Goal: Transaction & Acquisition: Obtain resource

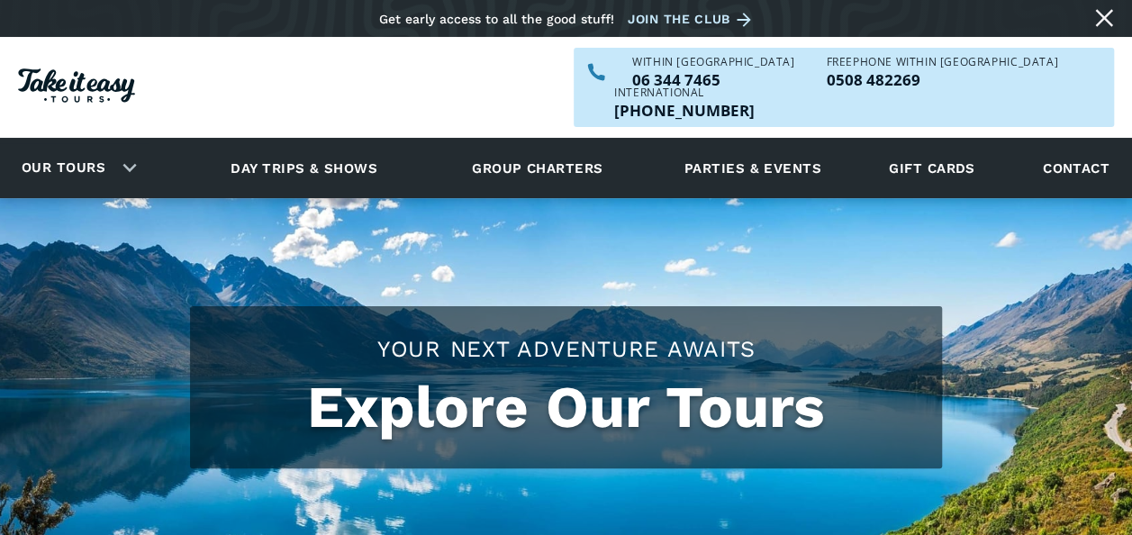
checkbox input "true"
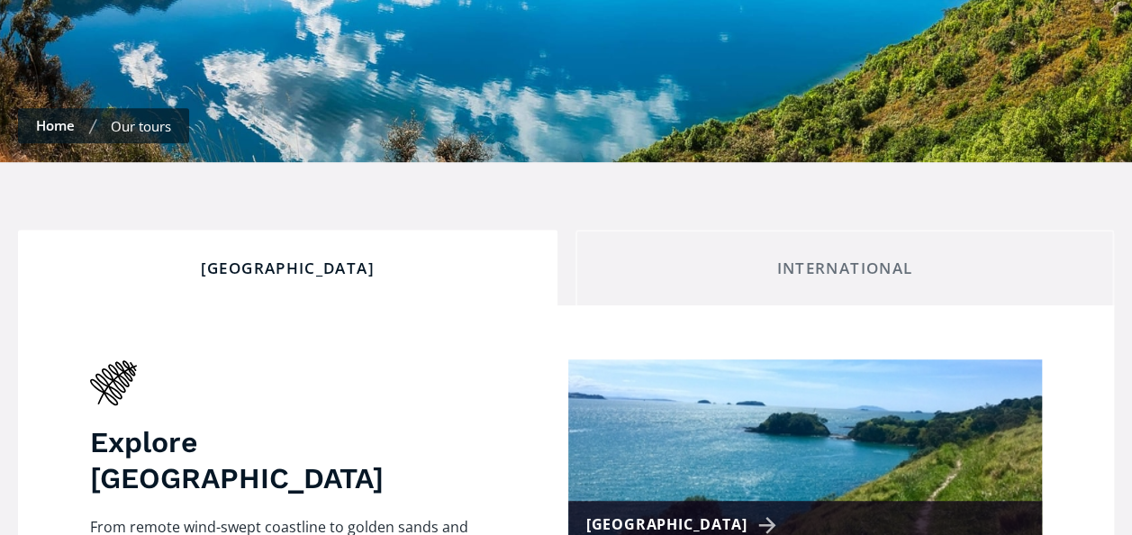
scroll to position [605, 0]
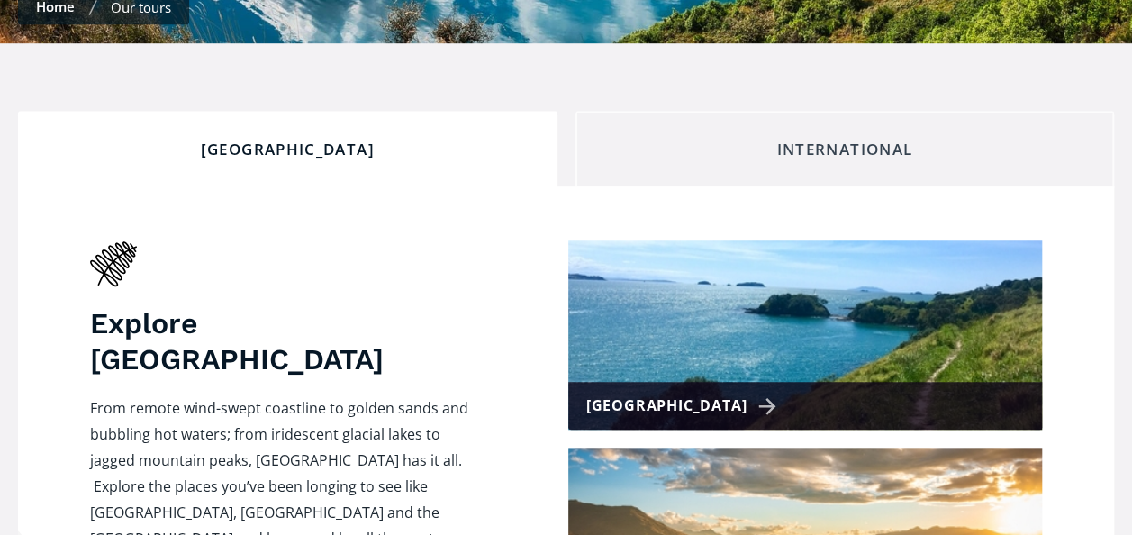
click at [807, 140] on div "International" at bounding box center [845, 150] width 509 height 20
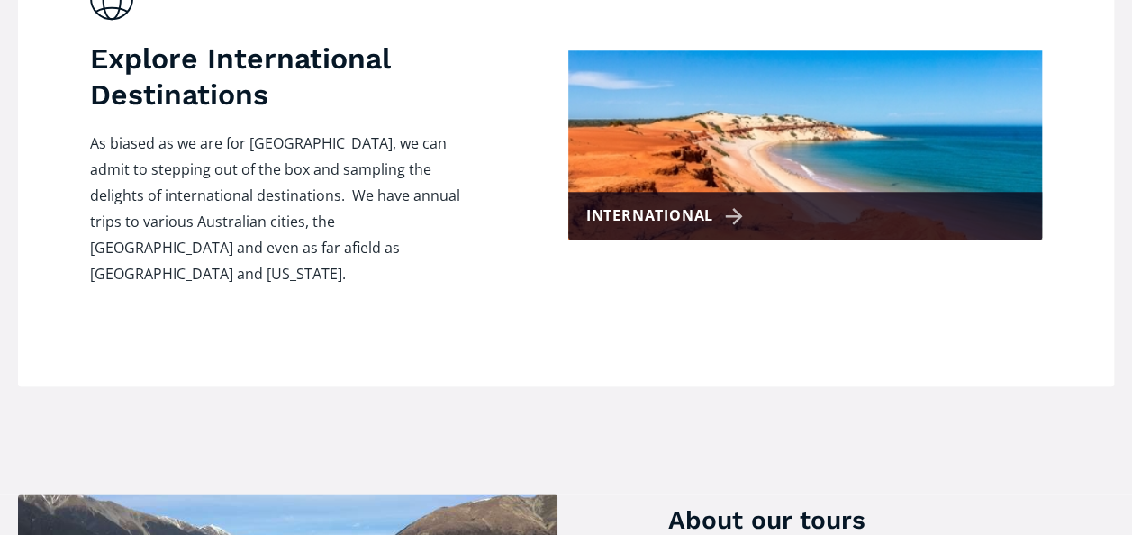
scroll to position [762, 0]
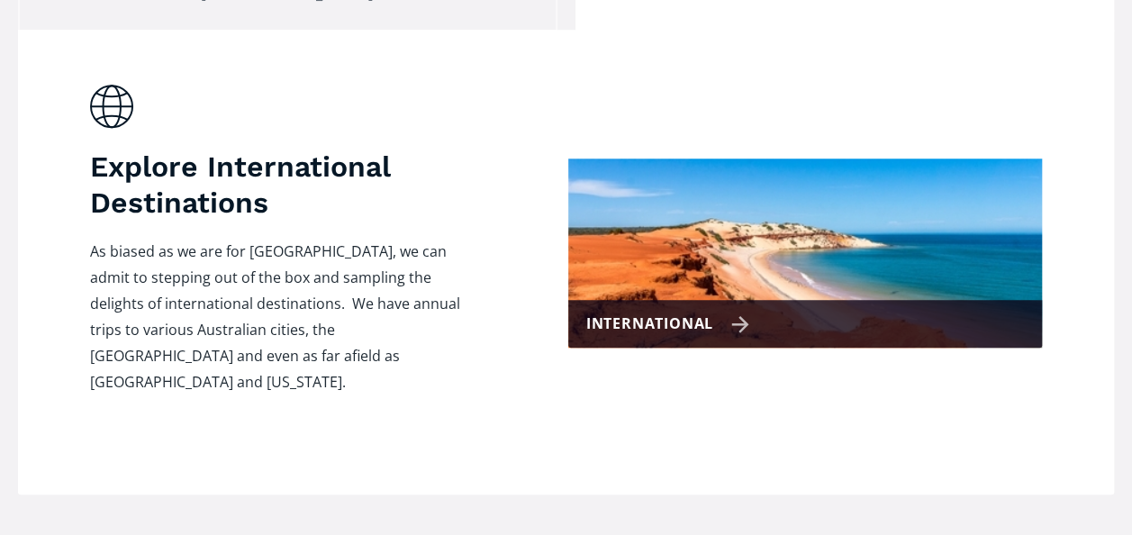
click at [674, 311] on div "International" at bounding box center [668, 324] width 163 height 26
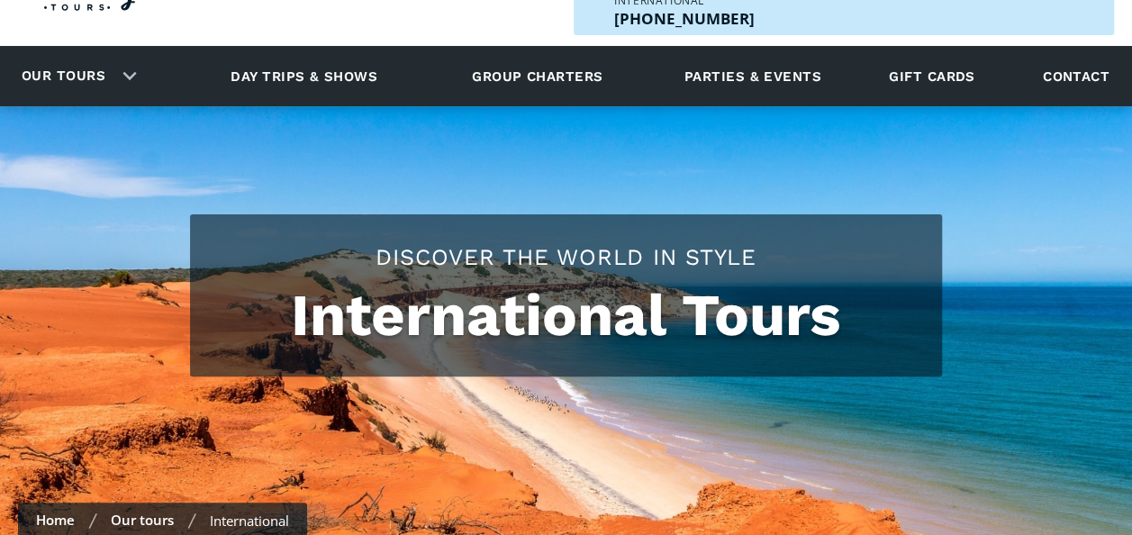
scroll to position [72, 0]
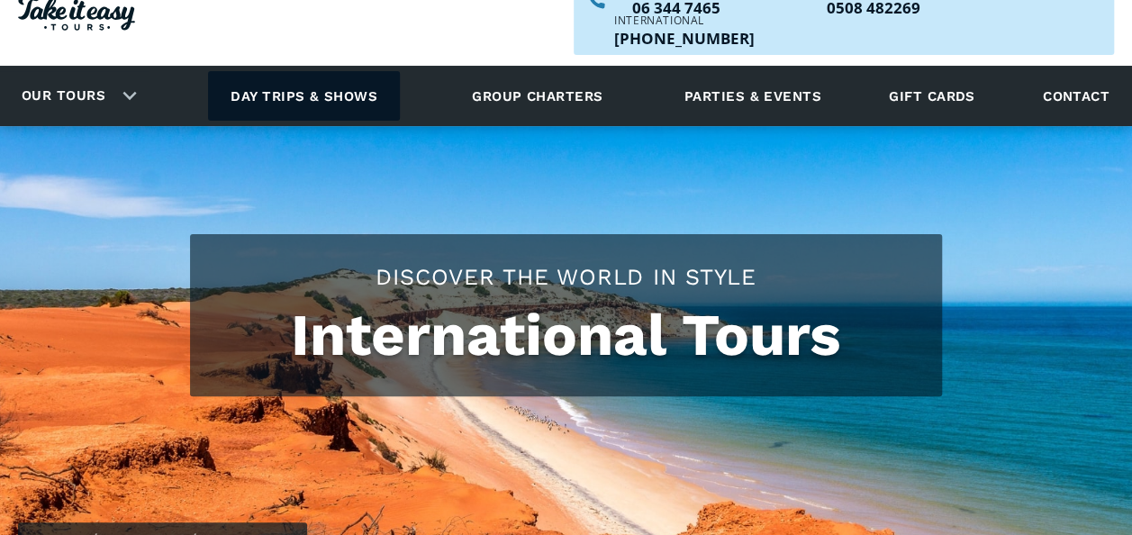
click at [284, 71] on link "Day trips & shows" at bounding box center [304, 96] width 192 height 50
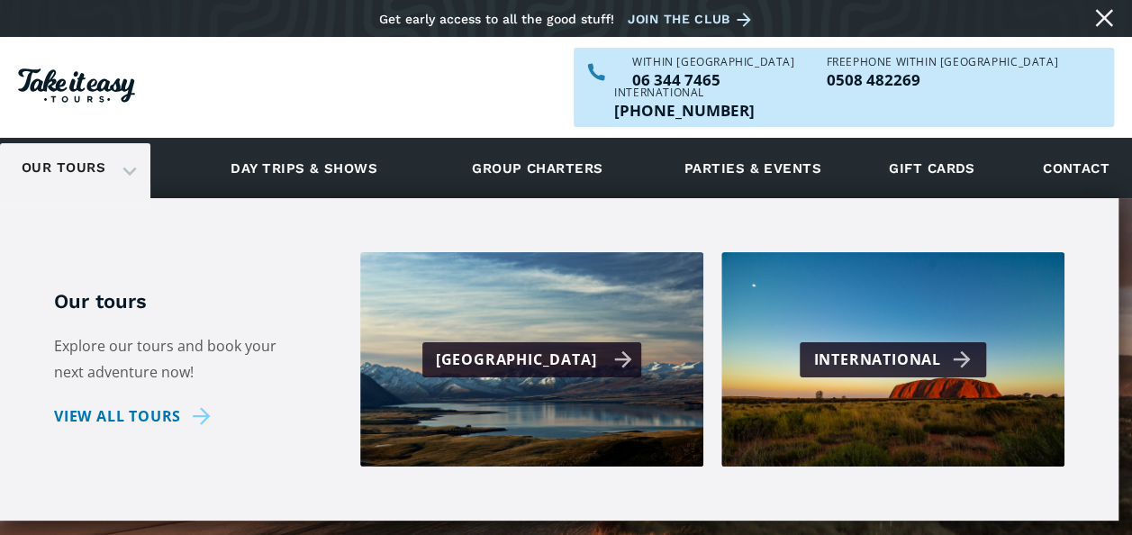
click at [547, 347] on div "[GEOGRAPHIC_DATA]" at bounding box center [534, 360] width 197 height 26
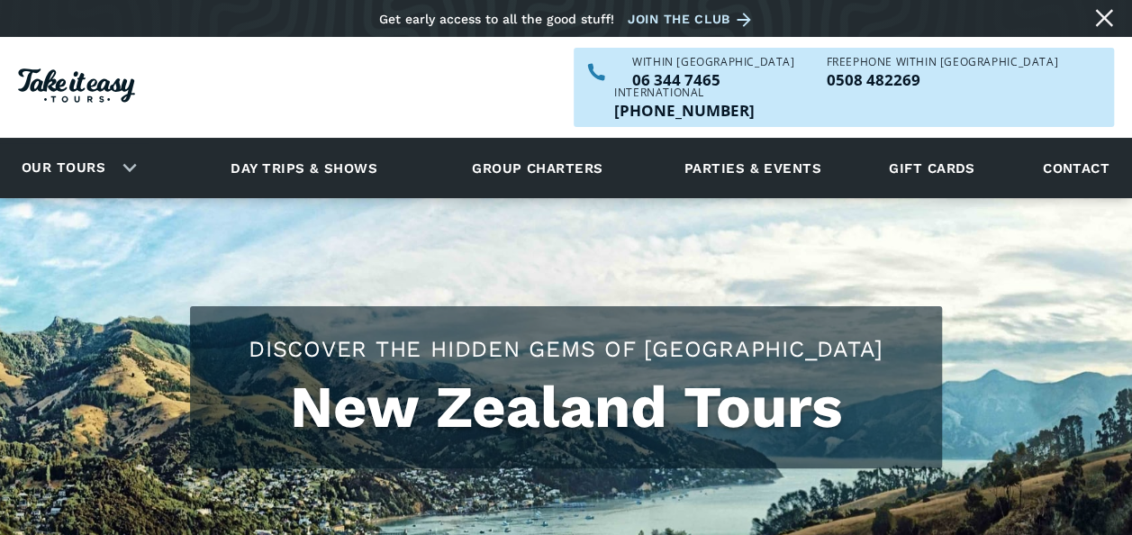
checkbox input "true"
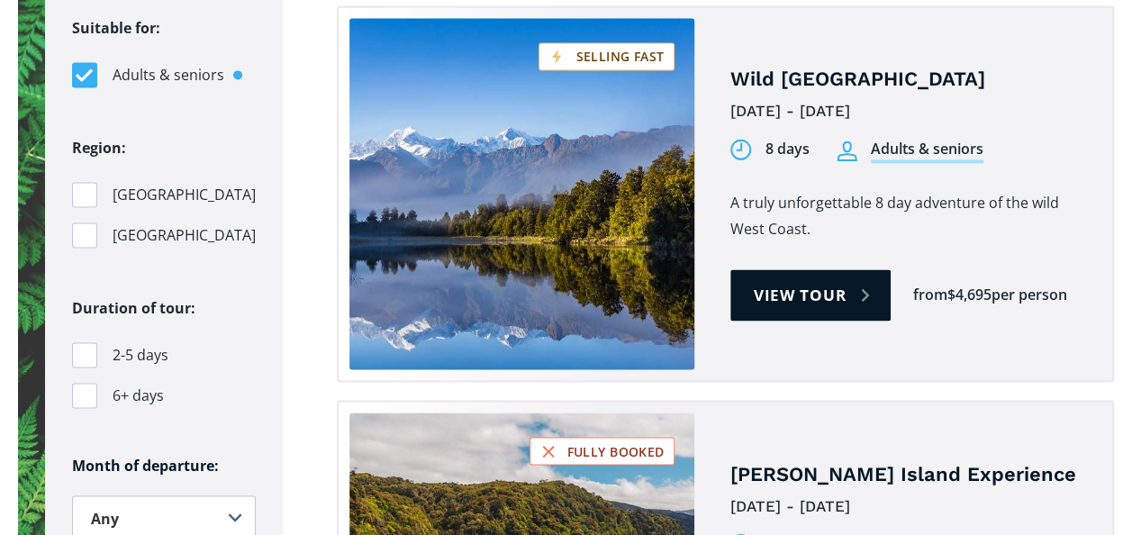
scroll to position [1226, 0]
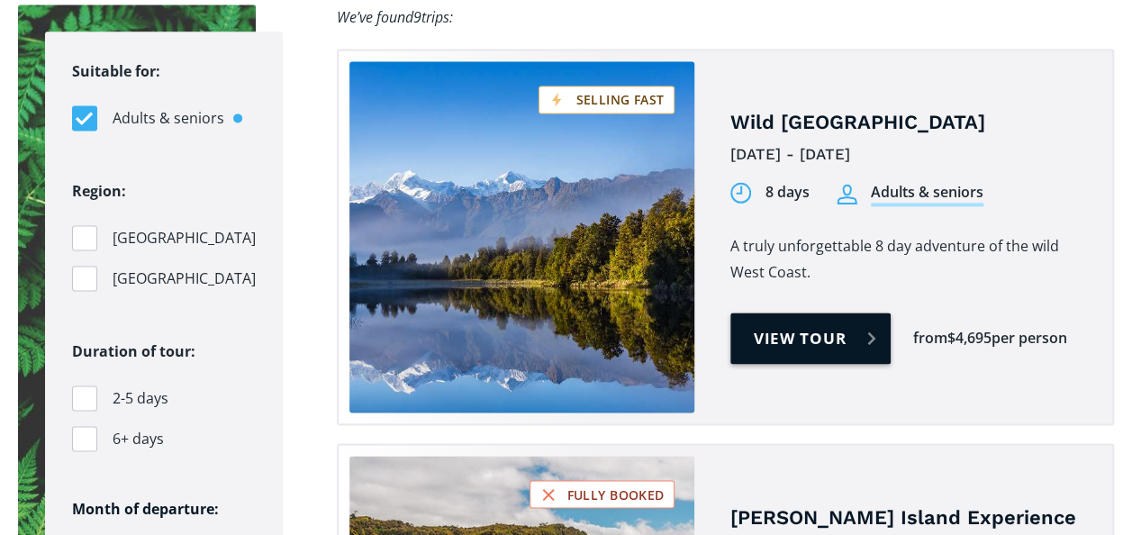
click at [777, 313] on link "View tour" at bounding box center [811, 338] width 161 height 51
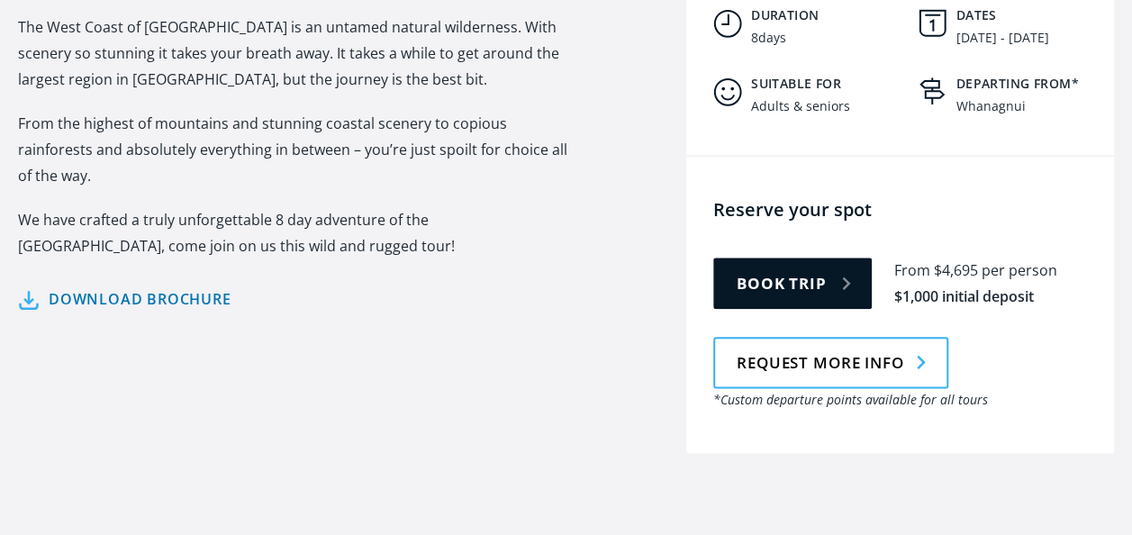
scroll to position [907, 0]
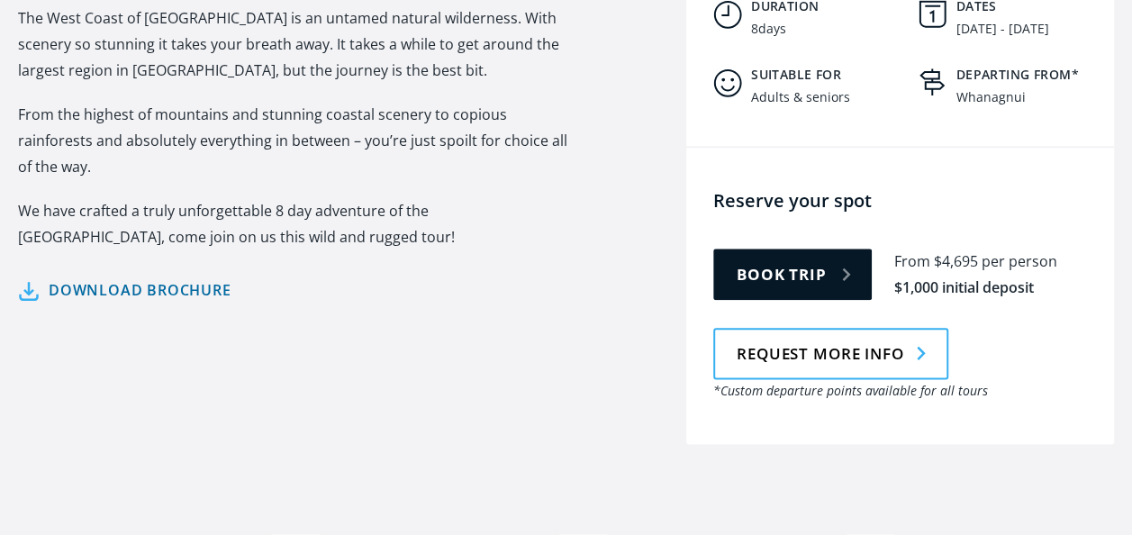
click at [162, 277] on link "Download brochure" at bounding box center [125, 290] width 214 height 26
